Goal: Information Seeking & Learning: Learn about a topic

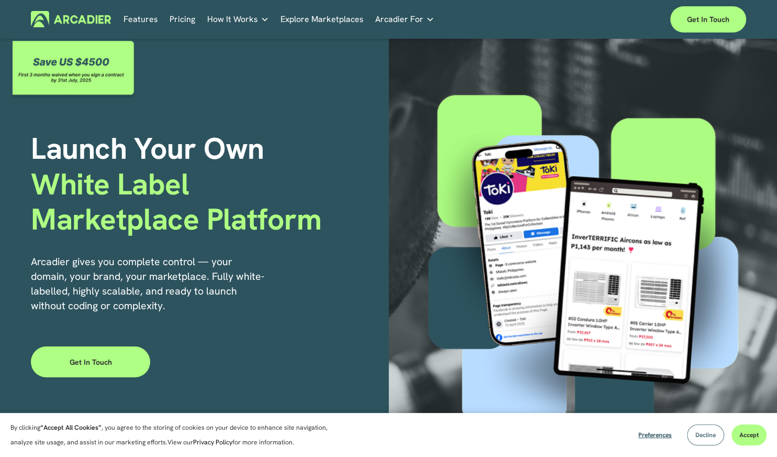
click at [704, 428] on button "Decline" at bounding box center [705, 434] width 37 height 21
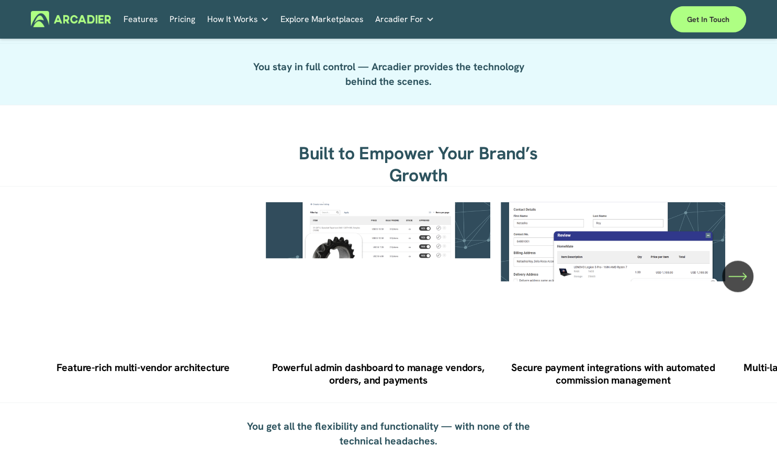
scroll to position [1537, 0]
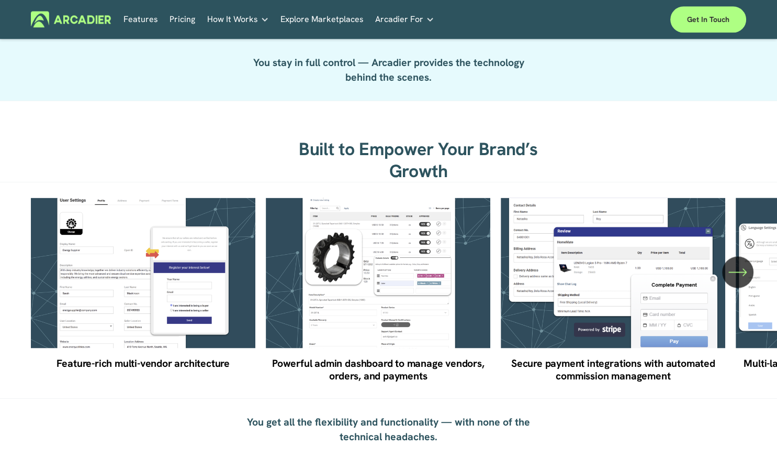
click at [139, 294] on ul "Feature-rich multi-vendor architecture Powerful admin dashboard to manage vendo…" at bounding box center [388, 289] width 715 height 185
click at [120, 287] on ul "Feature-rich multi-vendor architecture Powerful admin dashboard to manage vendo…" at bounding box center [388, 289] width 715 height 185
drag, startPoint x: 120, startPoint y: 287, endPoint x: 302, endPoint y: 327, distance: 185.6
click at [302, 327] on ul "Feature-rich multi-vendor architecture Powerful admin dashboard to manage vendo…" at bounding box center [388, 289] width 715 height 185
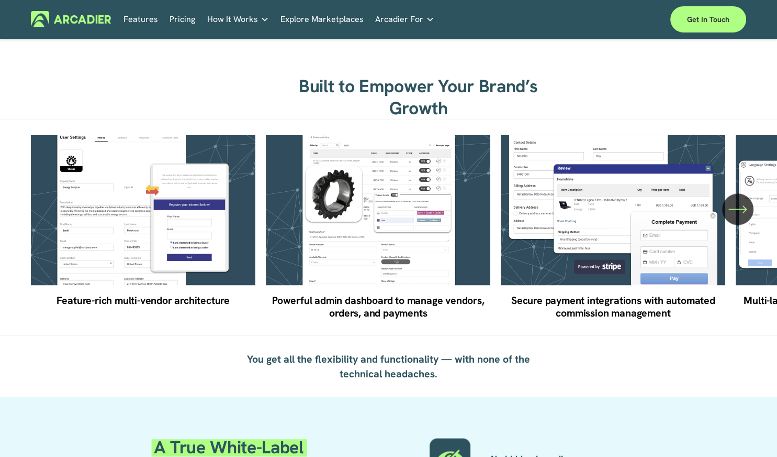
scroll to position [1613, 0]
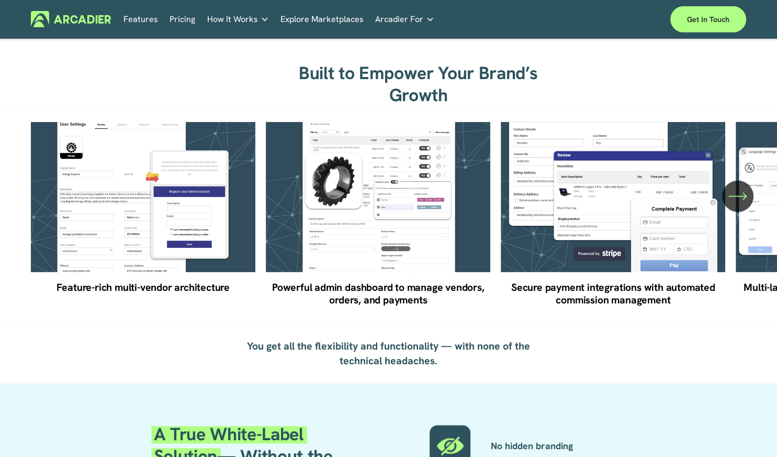
click at [736, 201] on icon "\a \a \a Next\a \a" at bounding box center [738, 196] width 19 height 19
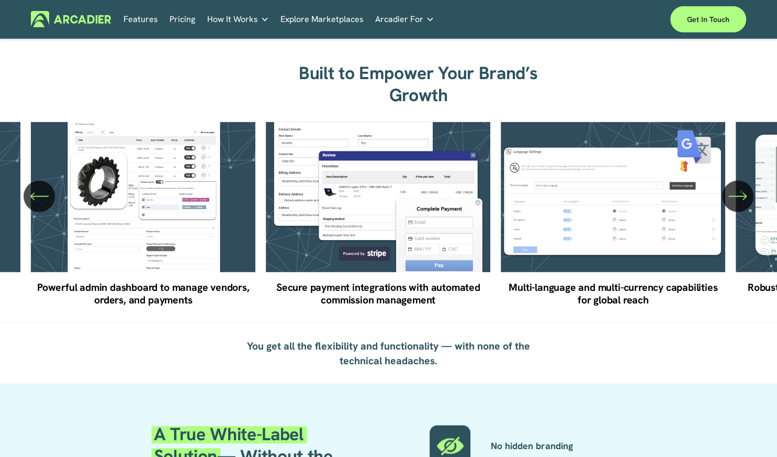
click at [736, 202] on icon "\a \a \a Next\a \a" at bounding box center [738, 196] width 19 height 19
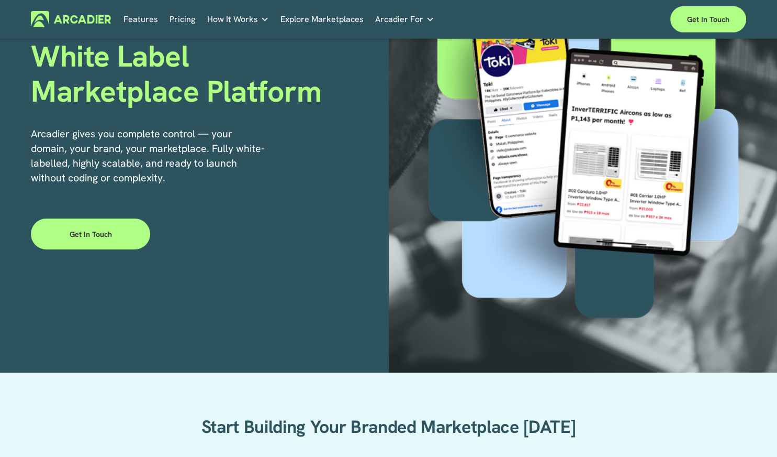
scroll to position [0, 0]
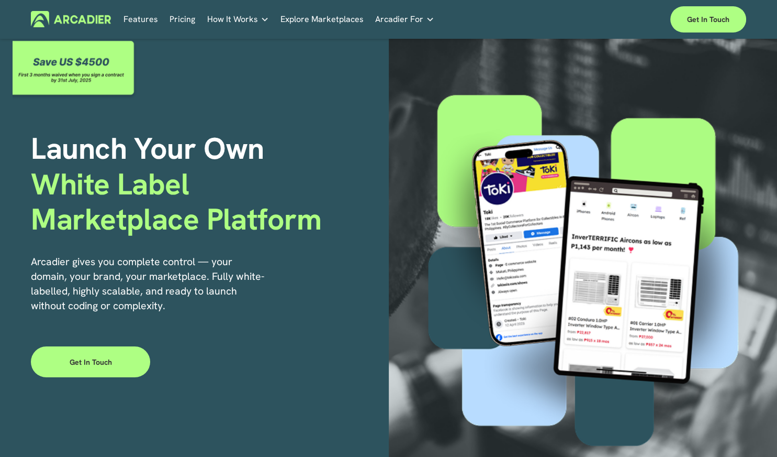
click at [178, 20] on link "Pricing" at bounding box center [183, 19] width 26 height 16
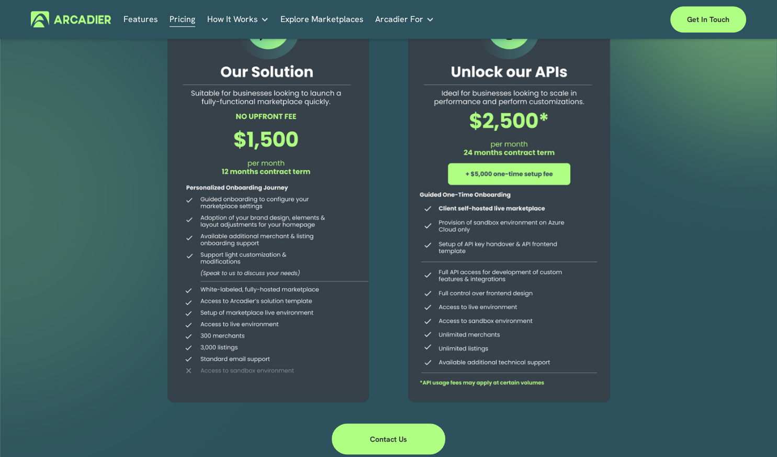
scroll to position [93, 0]
